Goal: Find specific page/section: Find specific page/section

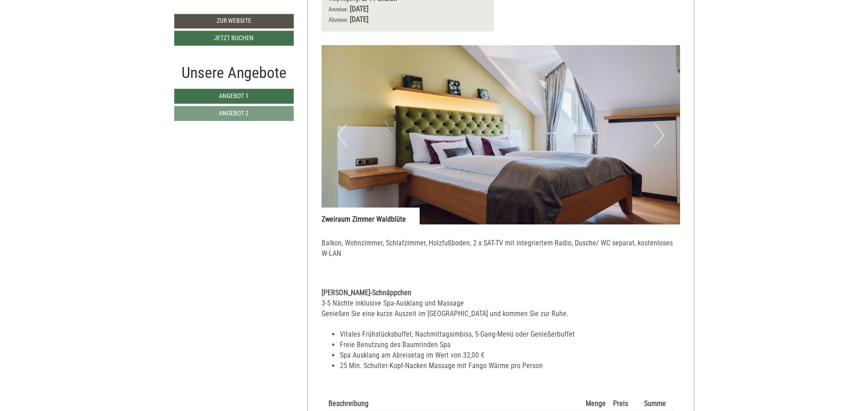
scroll to position [1314, 0]
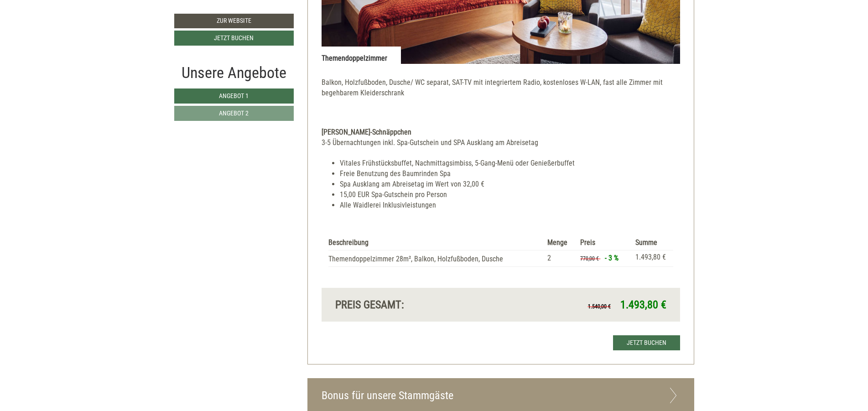
scroll to position [1314, 0]
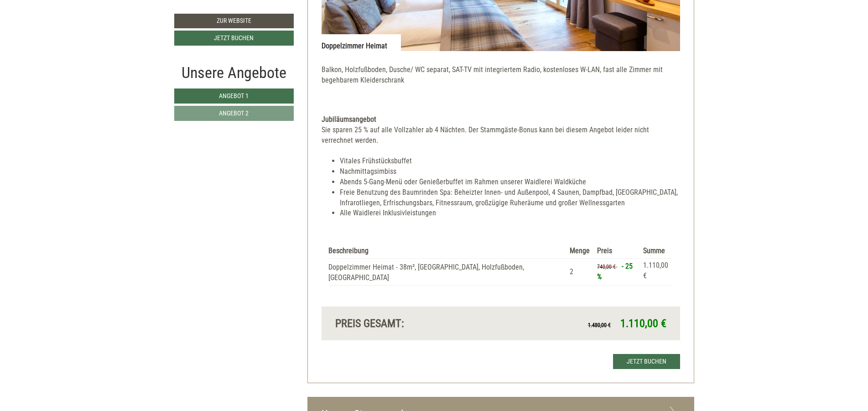
scroll to position [1588, 0]
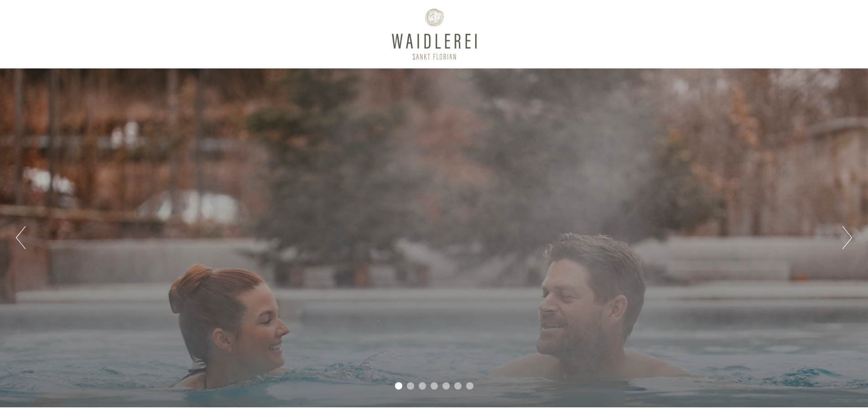
click at [844, 239] on button "Next" at bounding box center [848, 237] width 10 height 23
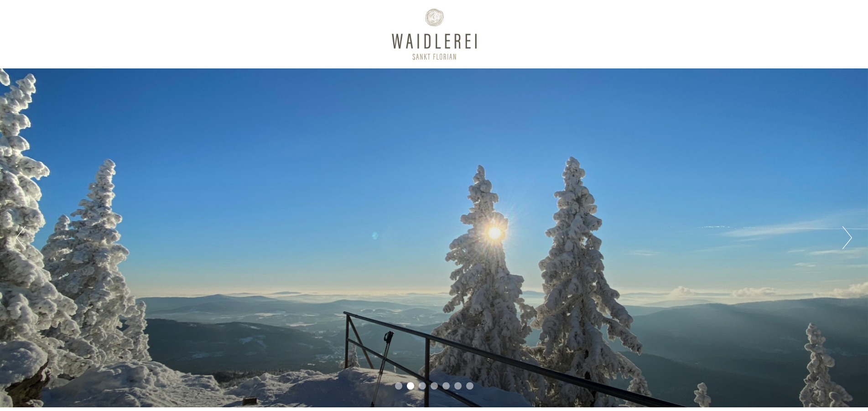
click at [844, 239] on button "Next" at bounding box center [848, 237] width 10 height 23
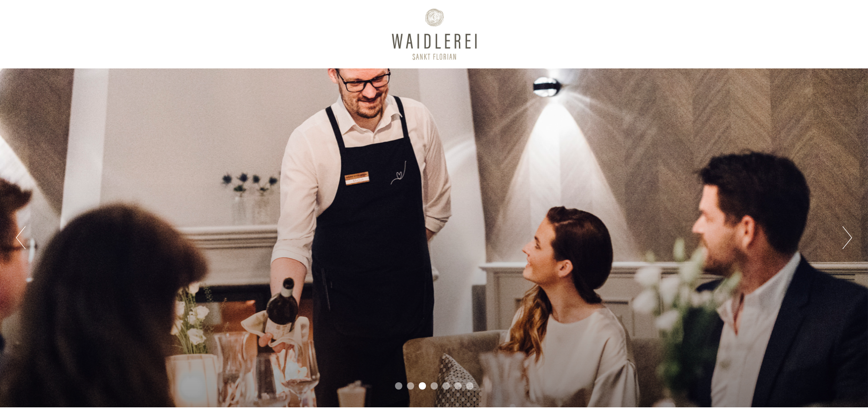
click at [844, 239] on button "Next" at bounding box center [848, 237] width 10 height 23
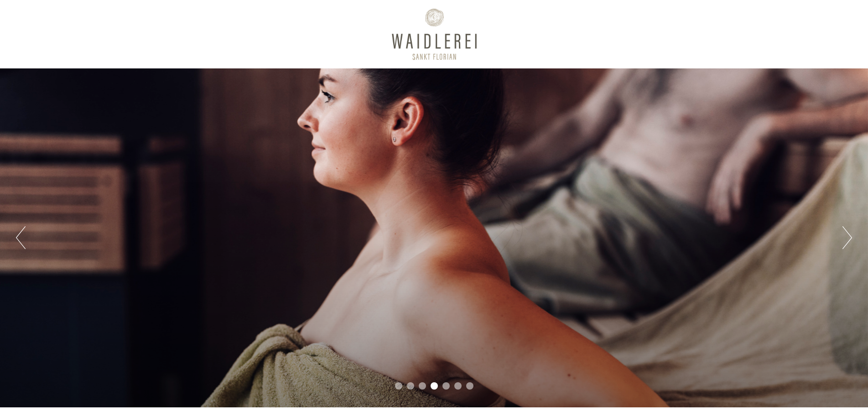
click at [844, 239] on button "Next" at bounding box center [848, 237] width 10 height 23
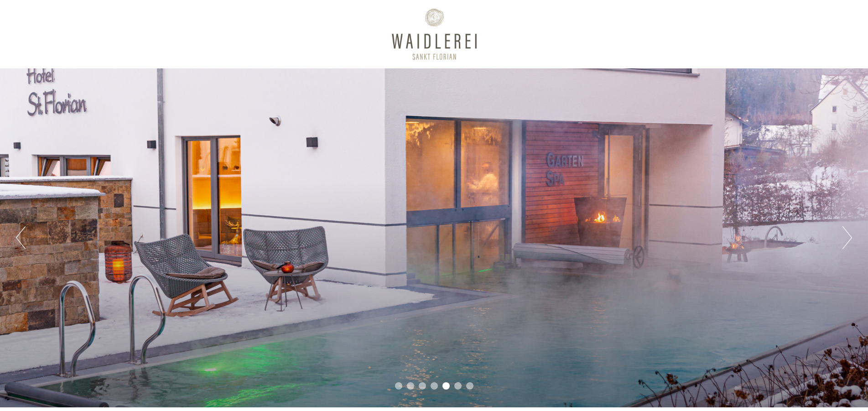
click at [844, 239] on button "Next" at bounding box center [848, 237] width 10 height 23
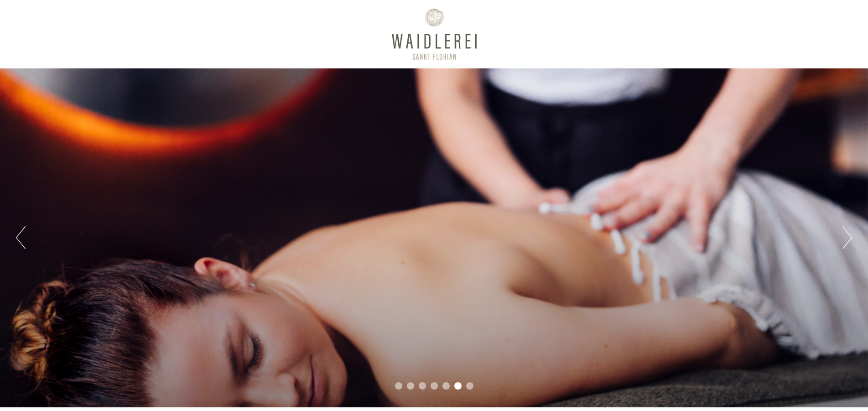
click at [844, 239] on button "Next" at bounding box center [848, 237] width 10 height 23
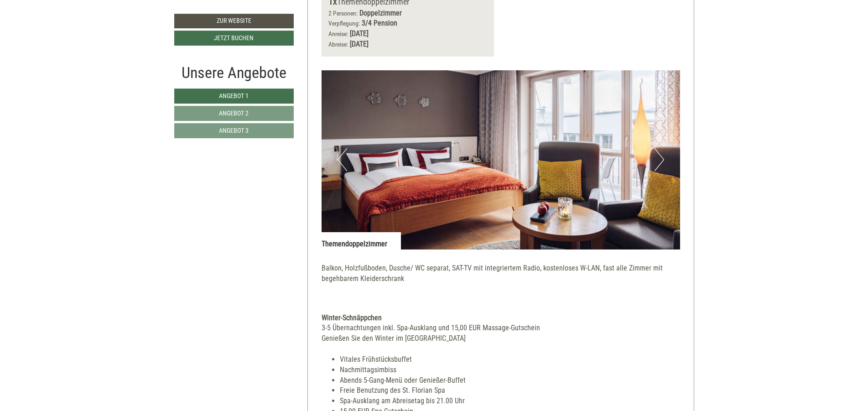
scroll to position [2080, 0]
